Goal: Transaction & Acquisition: Subscribe to service/newsletter

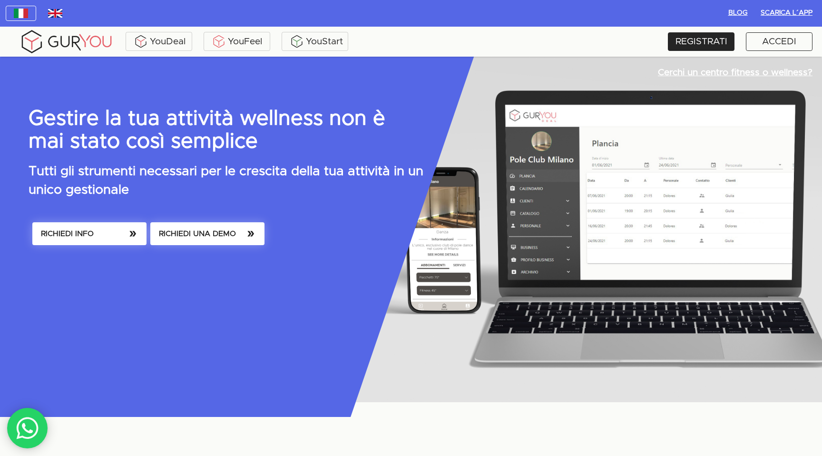
click at [69, 37] on img at bounding box center [66, 42] width 95 height 26
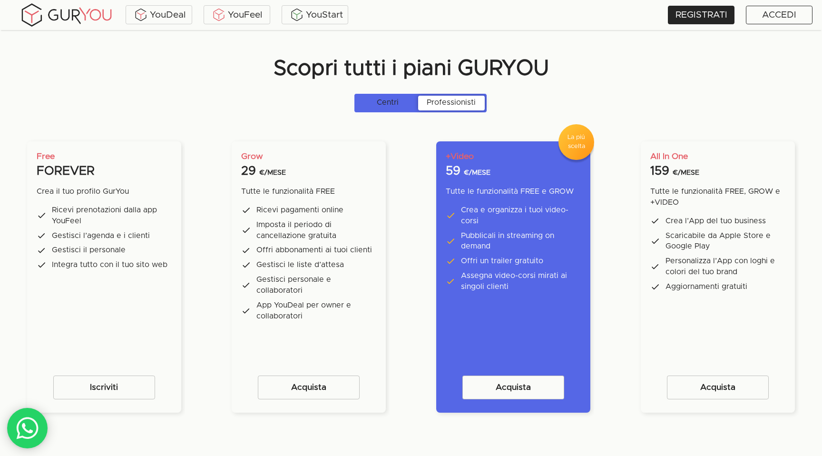
scroll to position [1644, 0]
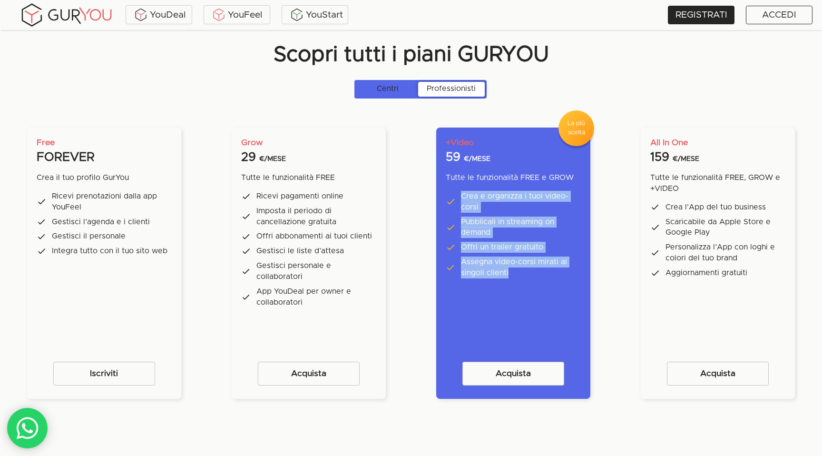
drag, startPoint x: 454, startPoint y: 192, endPoint x: 516, endPoint y: 286, distance: 112.7
click at [516, 286] on div "+Video 59 €/MESE Tutte le funzionalità FREE e GROW Crea e organizza i tuoi vide…" at bounding box center [513, 215] width 135 height 157
copy div "Crea e organizza i tuoi video-corsi Pubblicali in streaming on demand Offri un …"
